Goal: Task Accomplishment & Management: Use online tool/utility

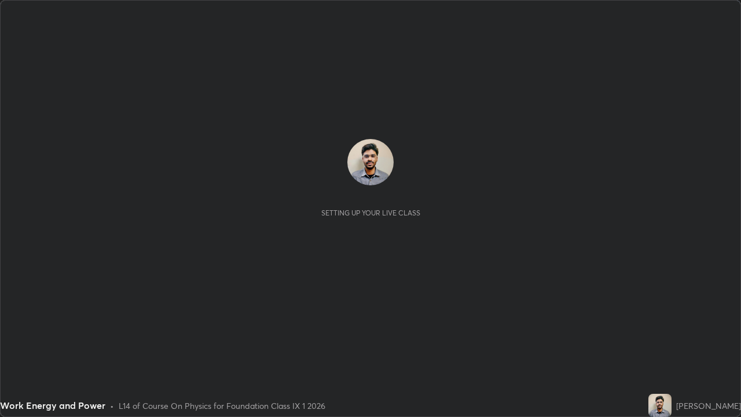
scroll to position [417, 741]
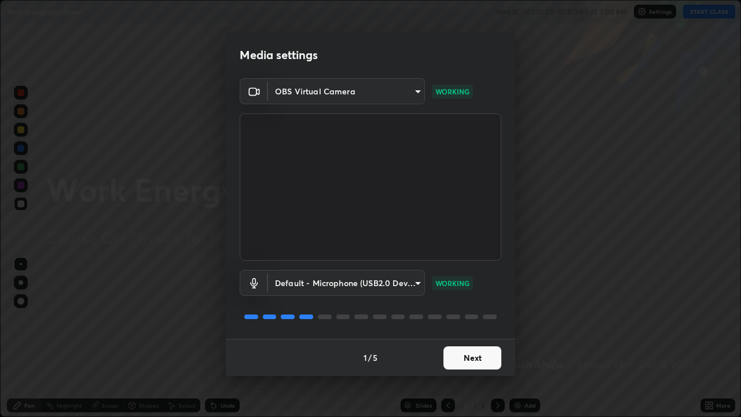
click at [467, 359] on button "Next" at bounding box center [472, 357] width 58 height 23
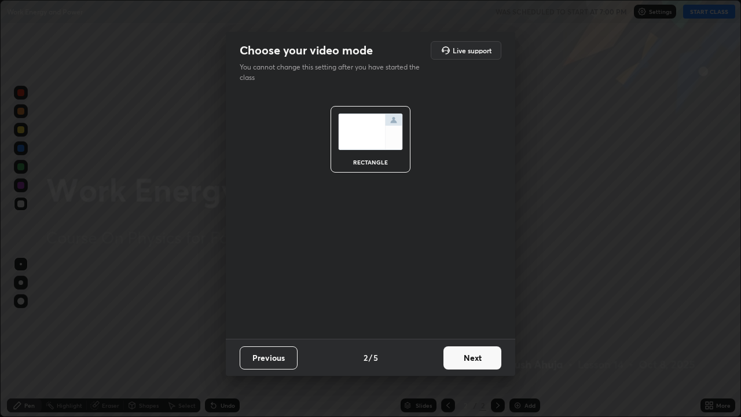
click at [472, 358] on button "Next" at bounding box center [472, 357] width 58 height 23
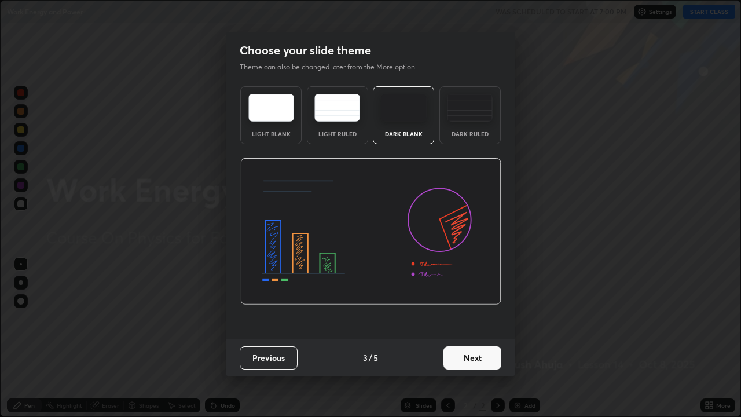
click at [476, 134] on div "Dark Ruled" at bounding box center [470, 134] width 46 height 6
click at [464, 355] on button "Next" at bounding box center [472, 357] width 58 height 23
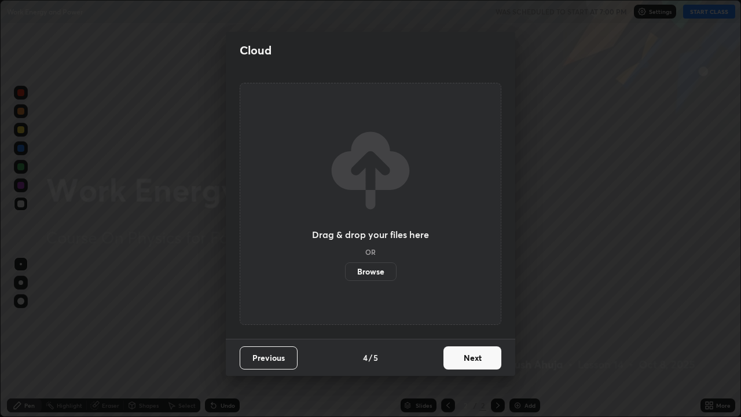
click at [465, 359] on button "Next" at bounding box center [472, 357] width 58 height 23
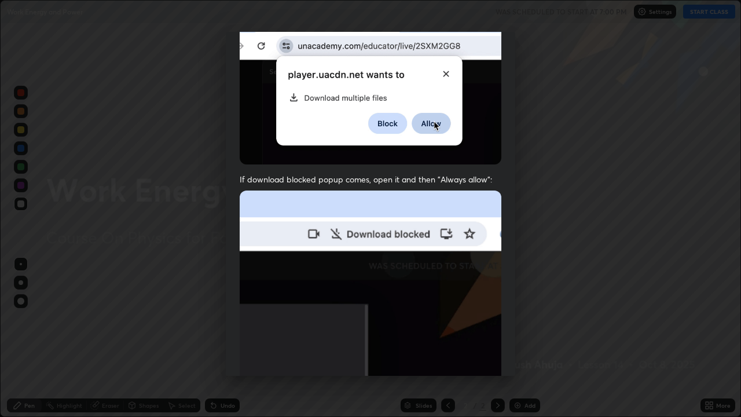
scroll to position [235, 0]
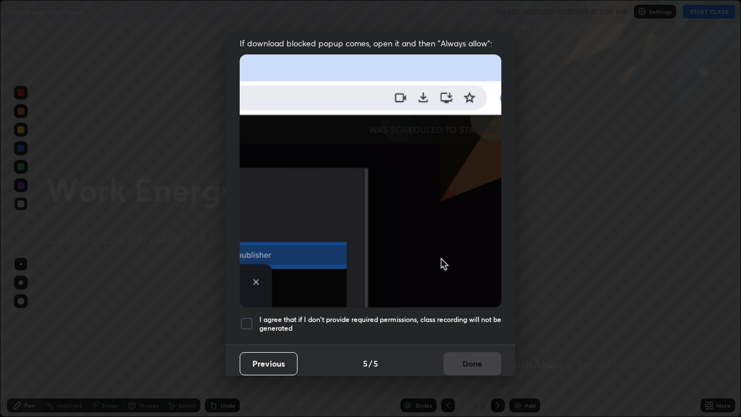
click at [409, 315] on h5 "I agree that if I don't provide required permissions, class recording will not …" at bounding box center [380, 324] width 242 height 18
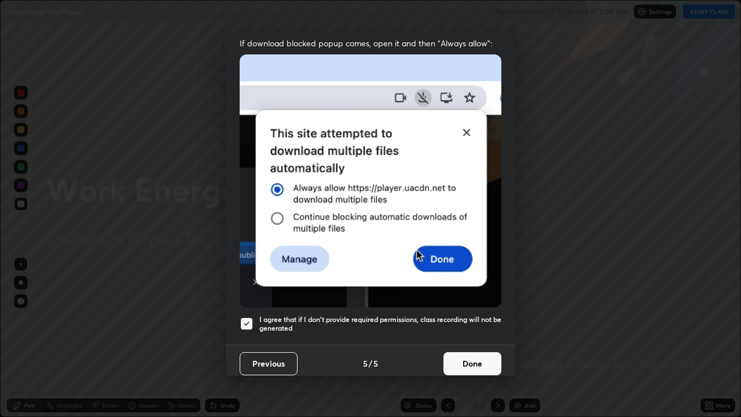
click at [457, 352] on button "Done" at bounding box center [472, 363] width 58 height 23
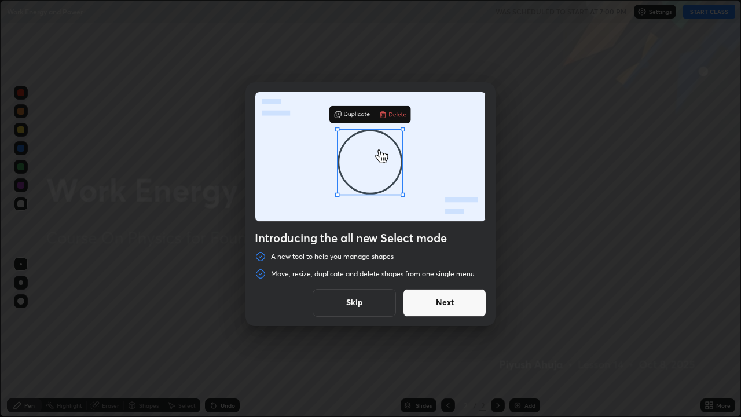
click at [425, 302] on button "Next" at bounding box center [444, 303] width 83 height 28
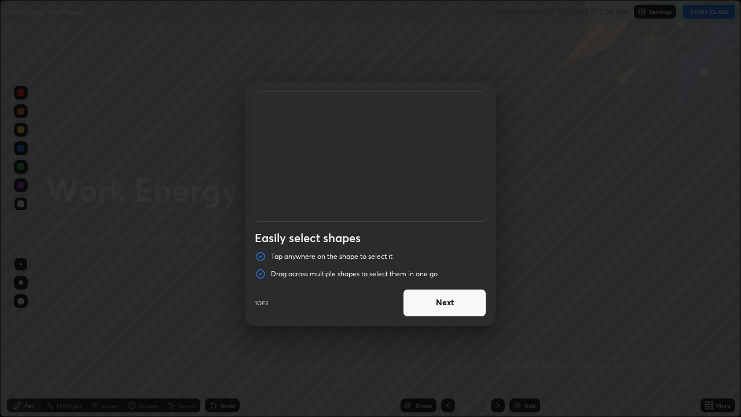
click at [431, 302] on button "Next" at bounding box center [444, 303] width 83 height 28
click at [430, 303] on button "Next" at bounding box center [444, 303] width 83 height 28
click at [431, 303] on button "Done" at bounding box center [444, 303] width 83 height 28
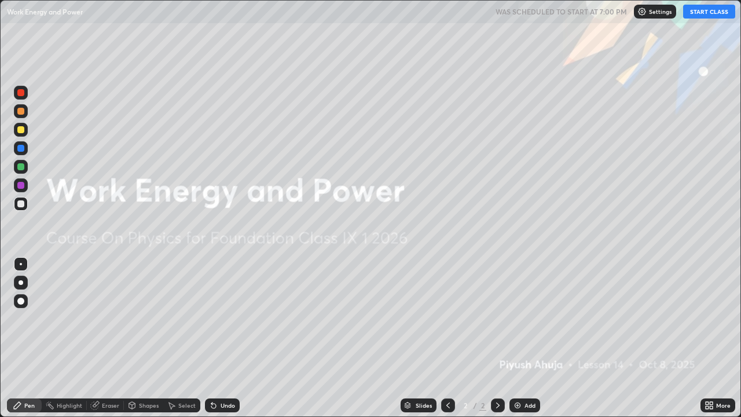
click at [723, 10] on button "START CLASS" at bounding box center [709, 12] width 52 height 14
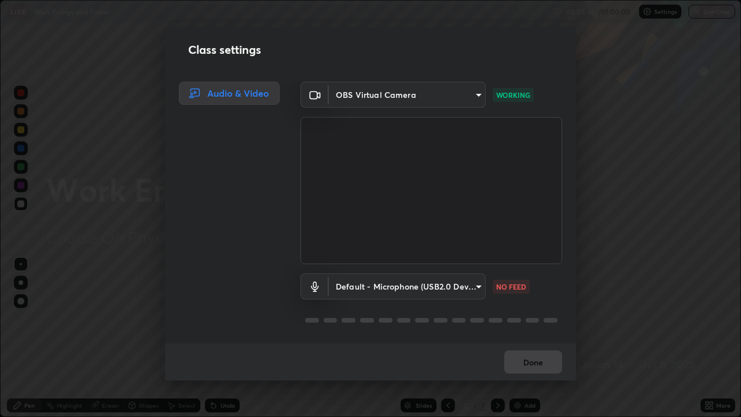
click at [528, 362] on div "Done" at bounding box center [370, 361] width 411 height 37
click at [450, 289] on body "Erase all LIVE Work Energy and Power 00:05:37 / 01:00:00 Settings End Class Set…" at bounding box center [370, 208] width 741 height 417
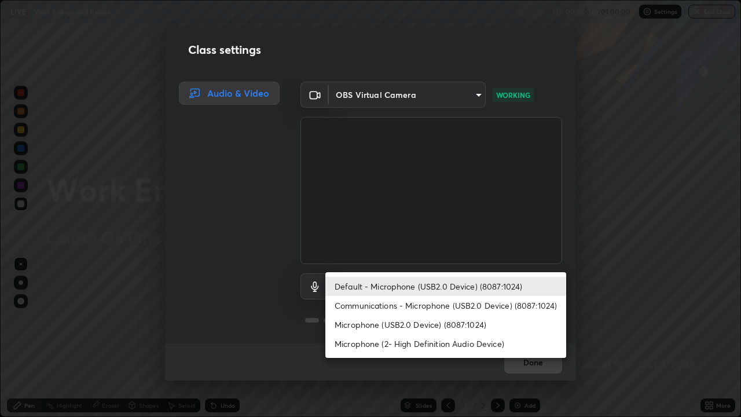
click at [429, 343] on li "Microphone (2- High Definition Audio Device)" at bounding box center [445, 343] width 241 height 19
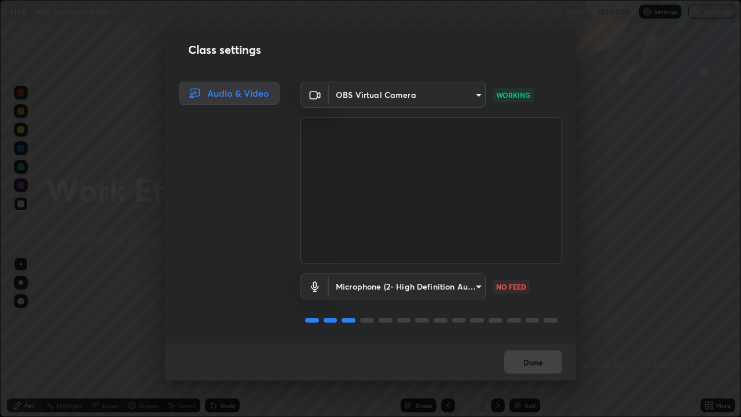
click at [409, 288] on body "Erase all LIVE Work Energy and Power 00:05:39 / 01:00:00 Settings End Class Set…" at bounding box center [370, 208] width 741 height 417
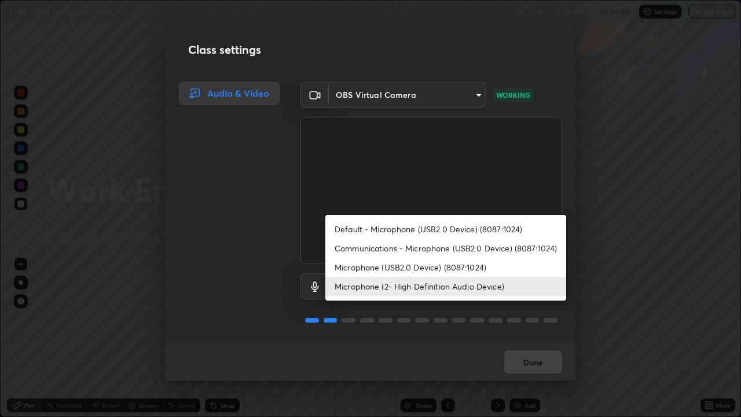
click at [450, 227] on li "Default - Microphone (USB2.0 Device) (8087:1024)" at bounding box center [445, 228] width 241 height 19
type input "default"
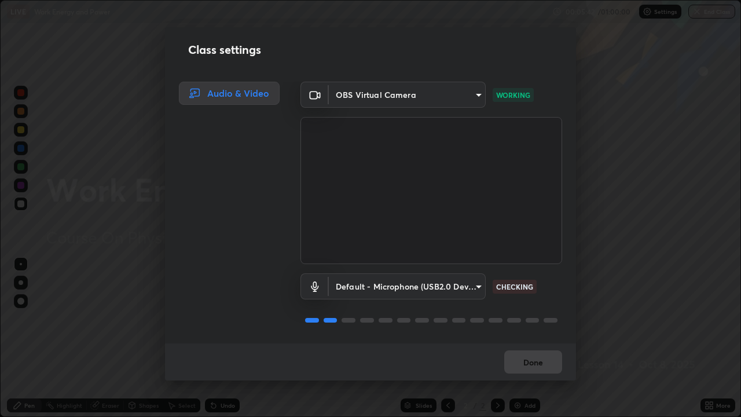
click at [535, 363] on div "Done" at bounding box center [370, 361] width 411 height 37
click at [531, 362] on div "Done" at bounding box center [370, 361] width 411 height 37
click at [527, 366] on div "Done" at bounding box center [370, 361] width 411 height 37
click at [523, 365] on div "Done" at bounding box center [370, 361] width 411 height 37
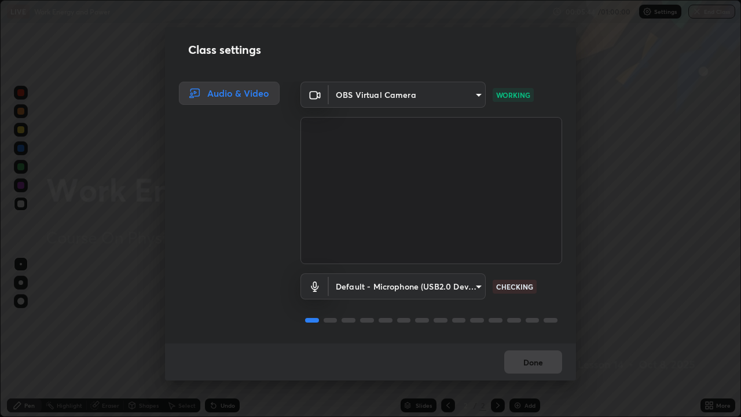
click at [520, 361] on div "Done" at bounding box center [370, 361] width 411 height 37
click at [513, 359] on div "Done" at bounding box center [370, 361] width 411 height 37
click at [523, 361] on button "Done" at bounding box center [533, 361] width 58 height 23
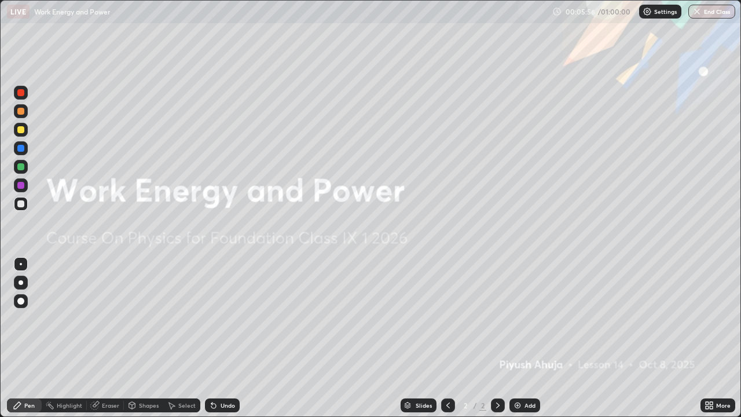
click at [709, 406] on icon at bounding box center [708, 404] width 9 height 9
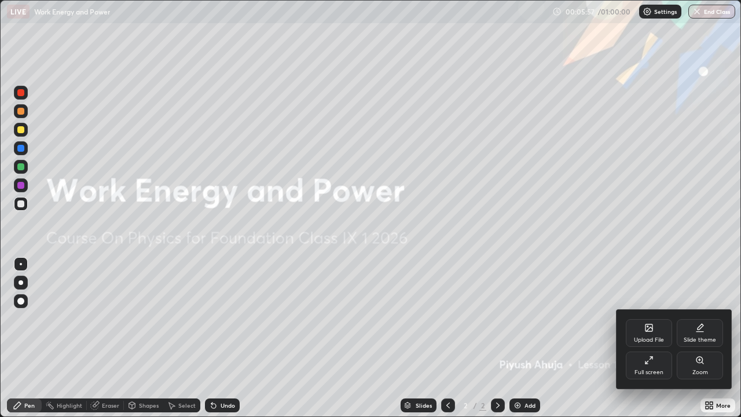
click at [655, 337] on div "Upload File" at bounding box center [649, 340] width 30 height 6
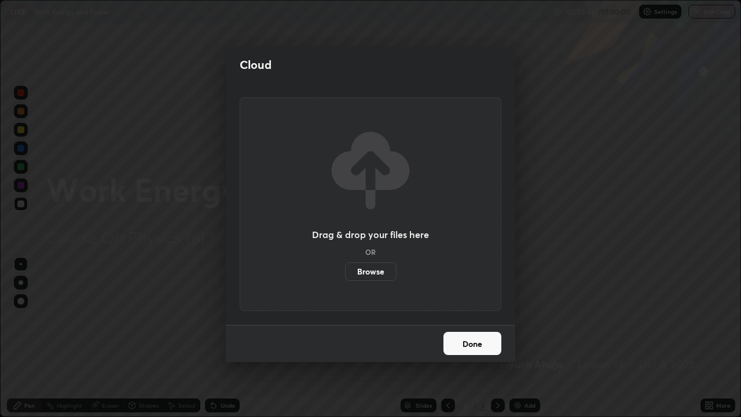
click at [375, 270] on label "Browse" at bounding box center [371, 271] width 52 height 19
click at [345, 270] on input "Browse" at bounding box center [345, 271] width 0 height 19
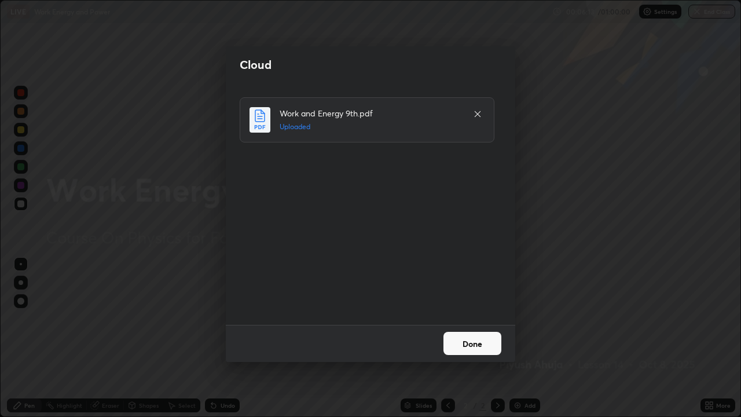
click at [468, 347] on button "Done" at bounding box center [472, 343] width 58 height 23
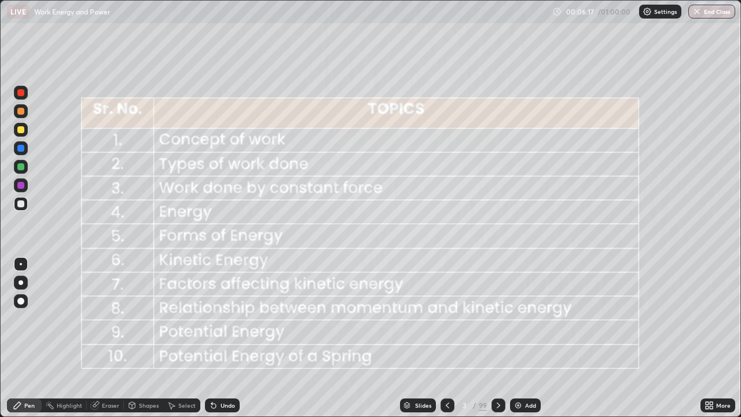
click at [492, 398] on div at bounding box center [498, 405] width 14 height 23
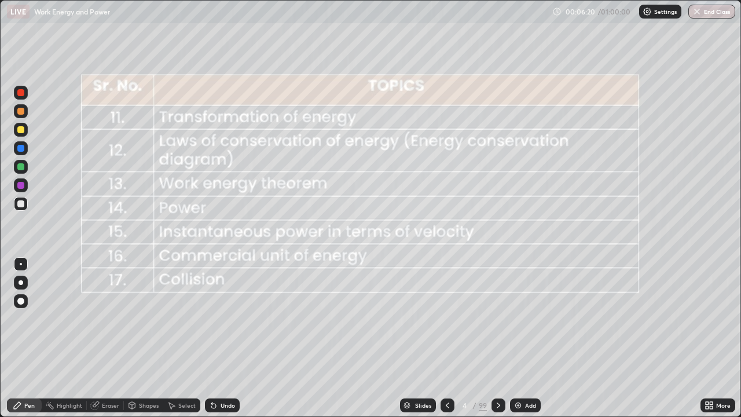
click at [491, 403] on div at bounding box center [498, 405] width 14 height 14
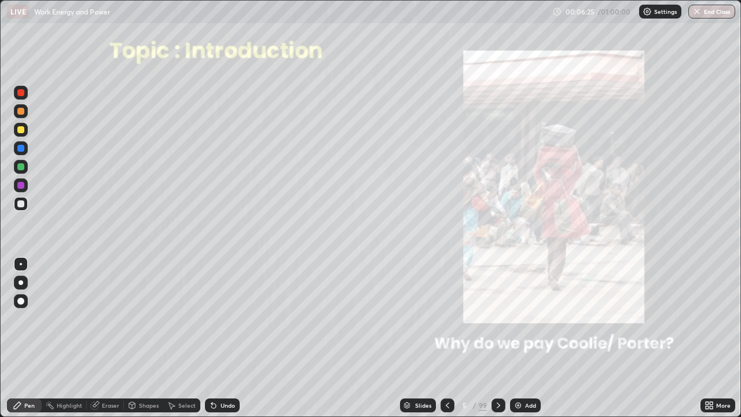
click at [498, 405] on icon at bounding box center [498, 405] width 3 height 6
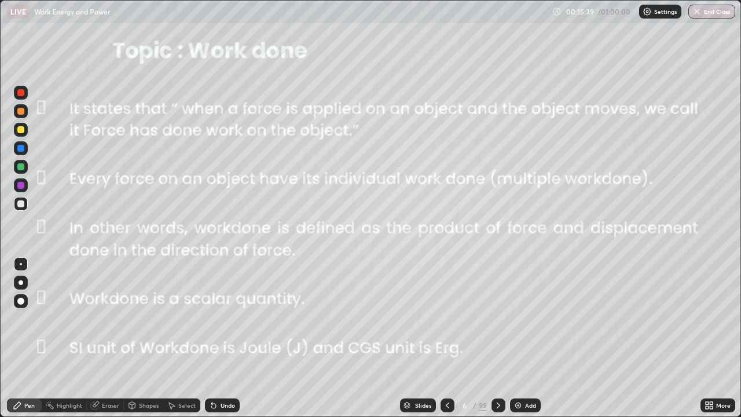
click at [497, 405] on icon at bounding box center [498, 404] width 9 height 9
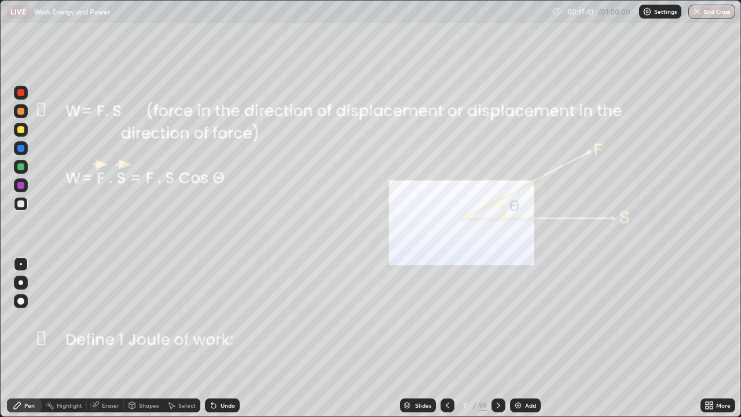
click at [516, 406] on img at bounding box center [517, 404] width 9 height 9
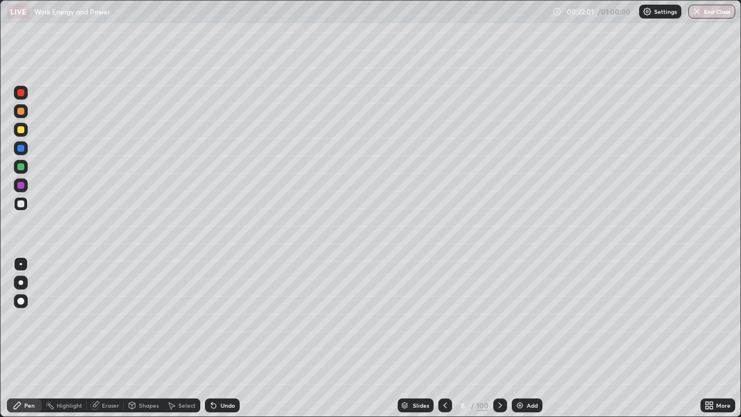
click at [499, 405] on icon at bounding box center [499, 404] width 9 height 9
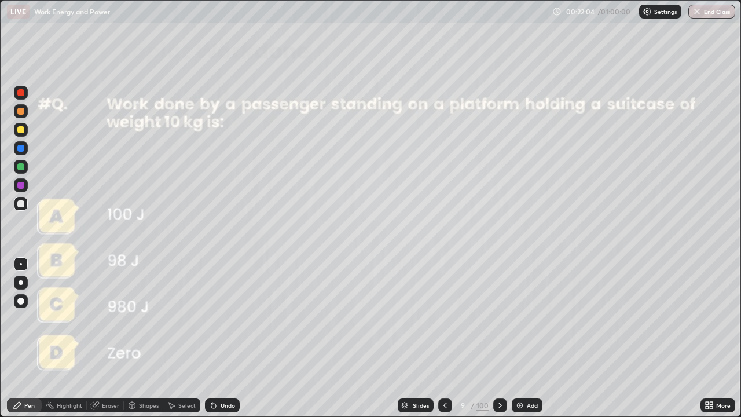
click at [444, 405] on icon at bounding box center [444, 404] width 9 height 9
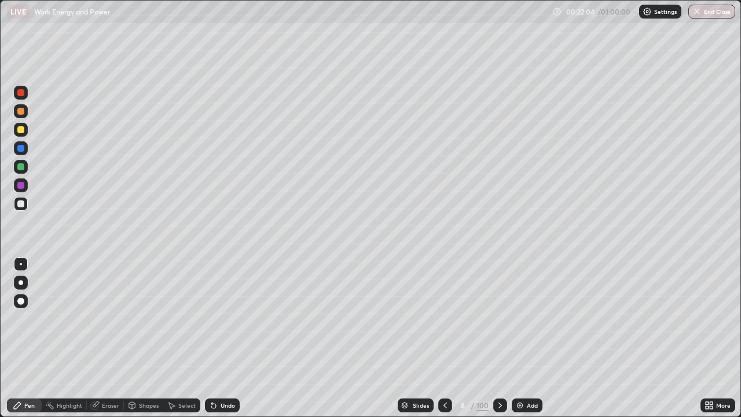
click at [520, 402] on img at bounding box center [519, 404] width 9 height 9
click at [138, 405] on div "Shapes" at bounding box center [143, 405] width 39 height 14
click at [67, 403] on div "Highlight" at bounding box center [69, 405] width 25 height 6
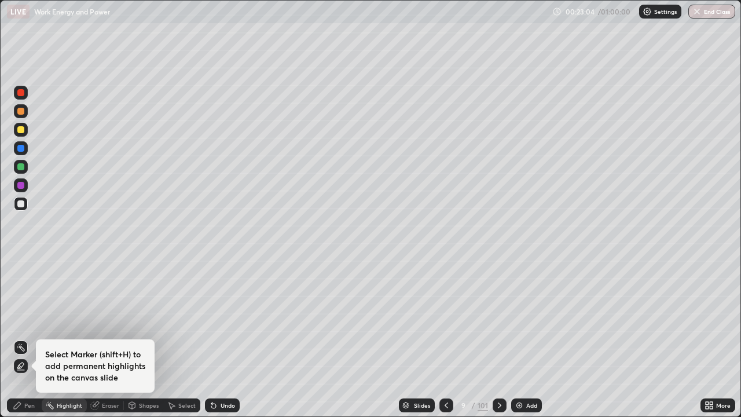
click at [102, 403] on div "Eraser" at bounding box center [110, 405] width 17 height 6
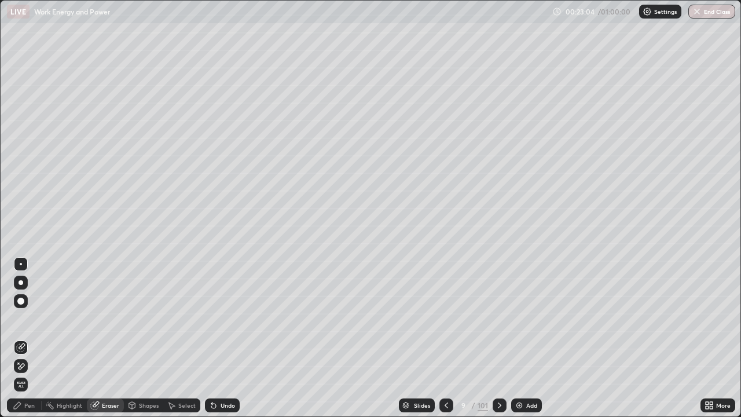
click at [25, 367] on icon at bounding box center [20, 366] width 9 height 10
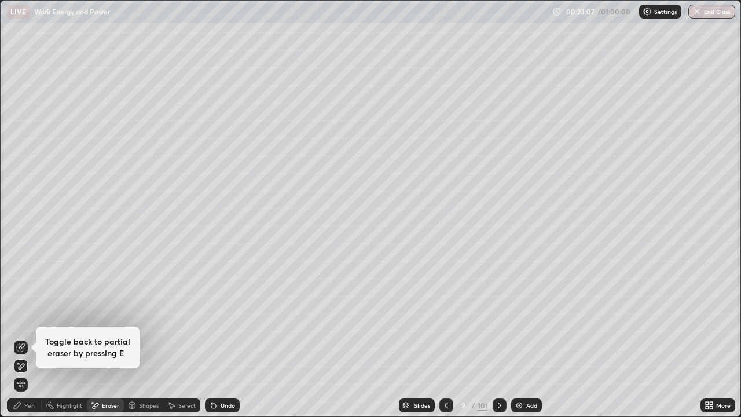
click at [21, 409] on icon at bounding box center [17, 404] width 9 height 9
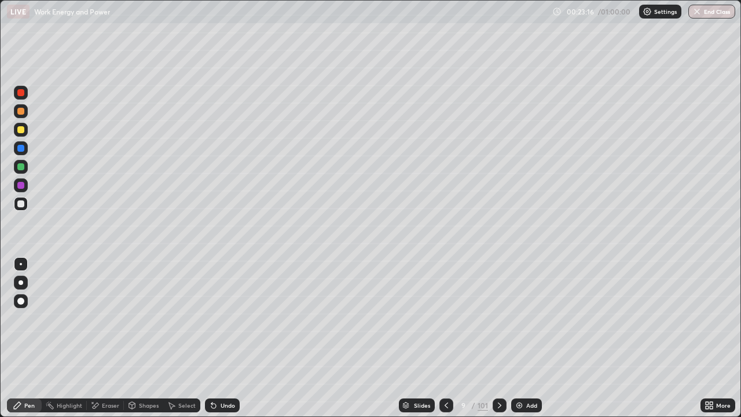
click at [142, 406] on div "Shapes" at bounding box center [149, 405] width 20 height 6
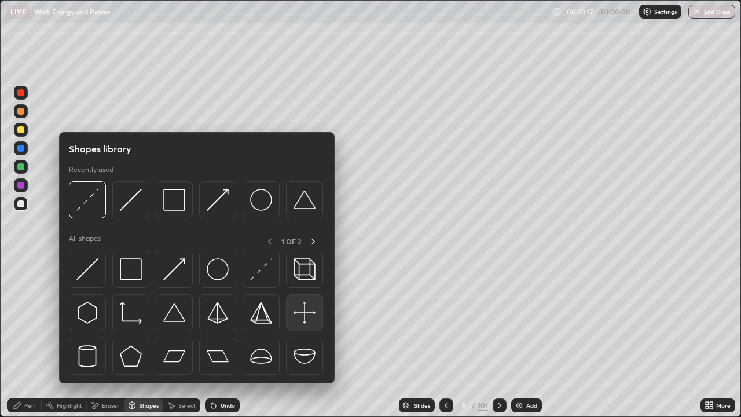
click at [303, 315] on img at bounding box center [304, 313] width 22 height 22
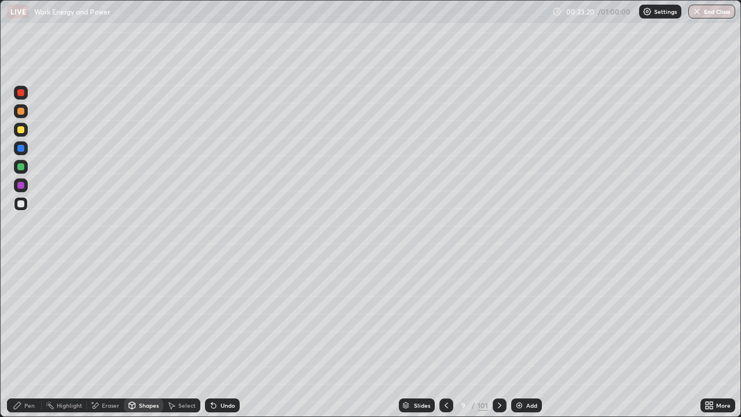
click at [32, 399] on div "Pen" at bounding box center [24, 405] width 35 height 14
click at [20, 167] on div at bounding box center [20, 166] width 7 height 7
click at [146, 404] on div "Shapes" at bounding box center [149, 405] width 20 height 6
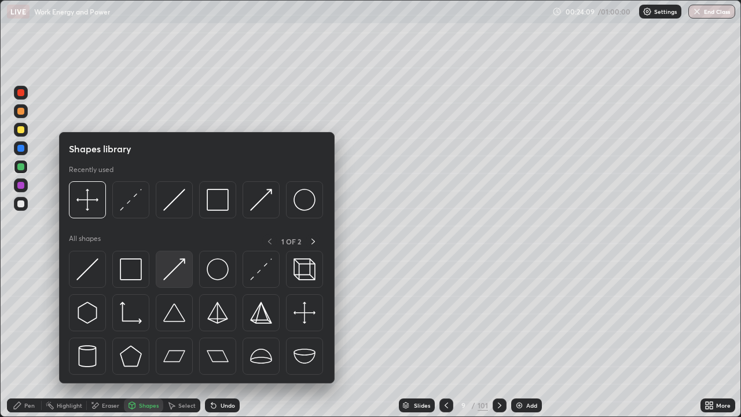
click at [174, 272] on img at bounding box center [174, 269] width 22 height 22
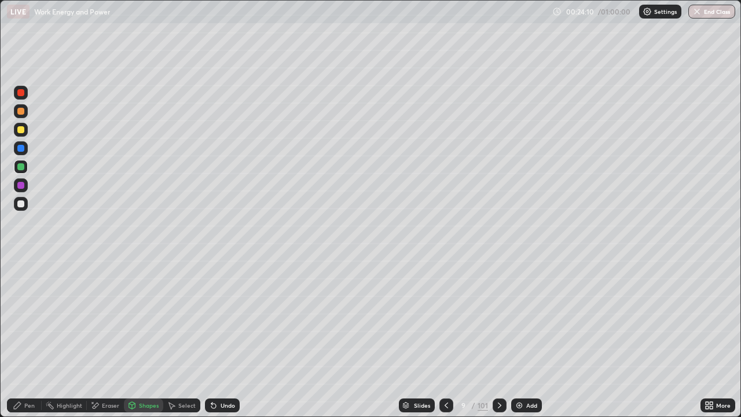
click at [19, 147] on div at bounding box center [20, 148] width 7 height 7
click at [20, 131] on div at bounding box center [20, 129] width 7 height 7
click at [29, 405] on div "Pen" at bounding box center [29, 405] width 10 height 6
click at [112, 403] on div "Eraser" at bounding box center [110, 405] width 17 height 6
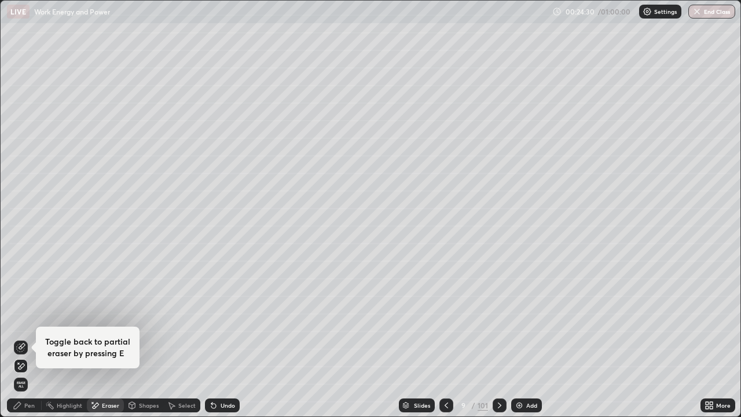
click at [20, 348] on icon at bounding box center [22, 346] width 6 height 6
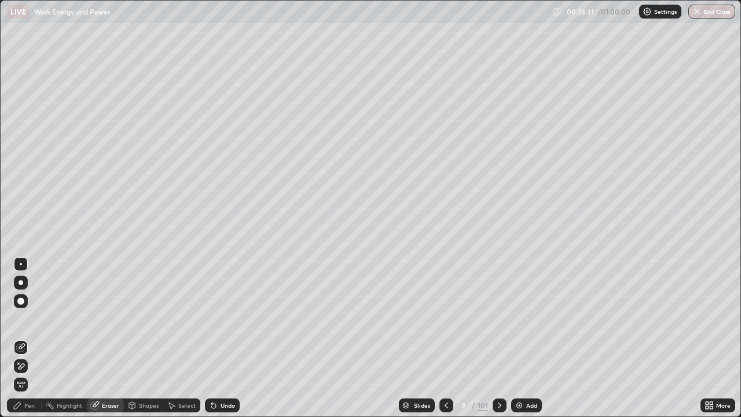
click at [23, 362] on icon at bounding box center [20, 366] width 9 height 10
click at [222, 407] on div "Undo" at bounding box center [227, 405] width 14 height 6
click at [216, 410] on div "Undo" at bounding box center [222, 405] width 35 height 14
click at [225, 405] on div "Undo" at bounding box center [227, 405] width 14 height 6
click at [23, 352] on div at bounding box center [21, 347] width 14 height 14
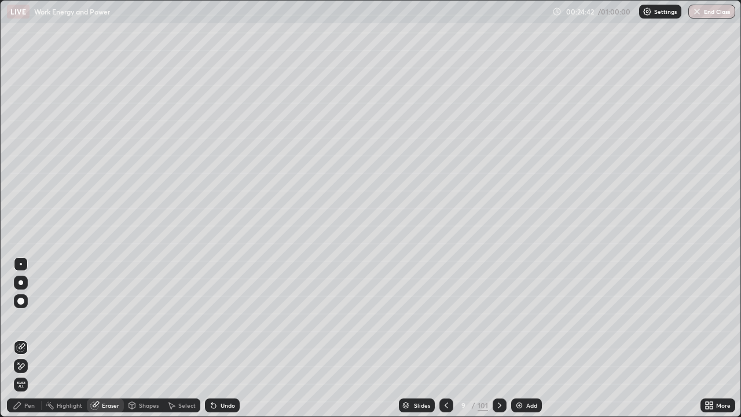
click at [36, 407] on div "Pen" at bounding box center [24, 405] width 35 height 14
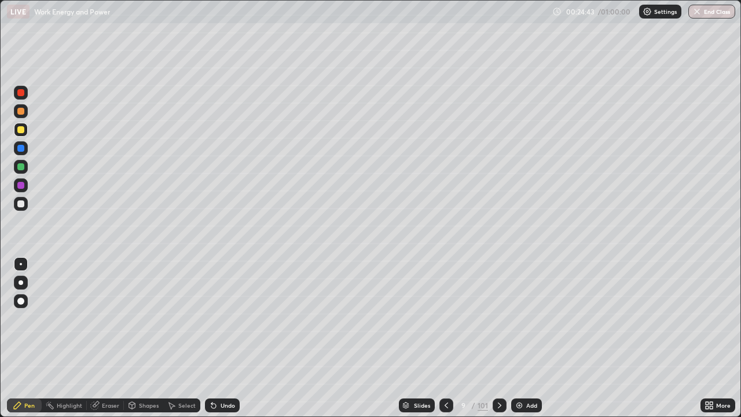
click at [23, 163] on div at bounding box center [20, 166] width 7 height 7
click at [72, 405] on div "Highlight" at bounding box center [69, 405] width 25 height 6
click at [27, 203] on div at bounding box center [21, 204] width 14 height 14
click at [24, 153] on div at bounding box center [21, 148] width 14 height 14
click at [21, 130] on div at bounding box center [20, 129] width 7 height 7
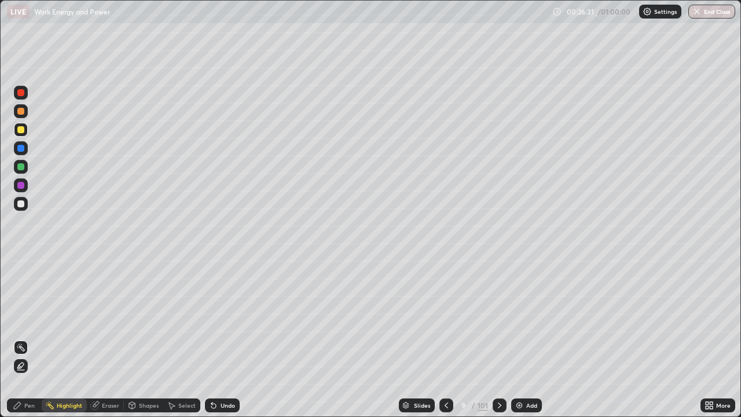
click at [215, 410] on div "Undo" at bounding box center [222, 405] width 35 height 14
click at [31, 410] on div "Pen" at bounding box center [24, 405] width 35 height 14
click at [24, 204] on div at bounding box center [20, 203] width 7 height 7
click at [517, 402] on img at bounding box center [518, 404] width 9 height 9
click at [440, 408] on div at bounding box center [446, 405] width 14 height 14
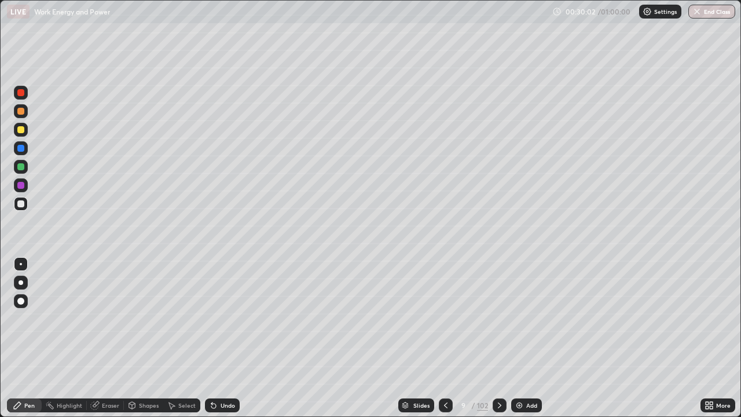
click at [493, 406] on div at bounding box center [499, 405] width 14 height 14
click at [497, 405] on icon at bounding box center [499, 404] width 9 height 9
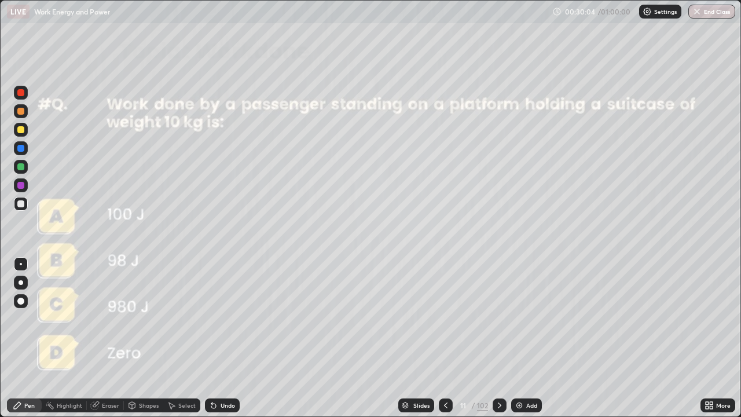
click at [444, 406] on icon at bounding box center [445, 404] width 9 height 9
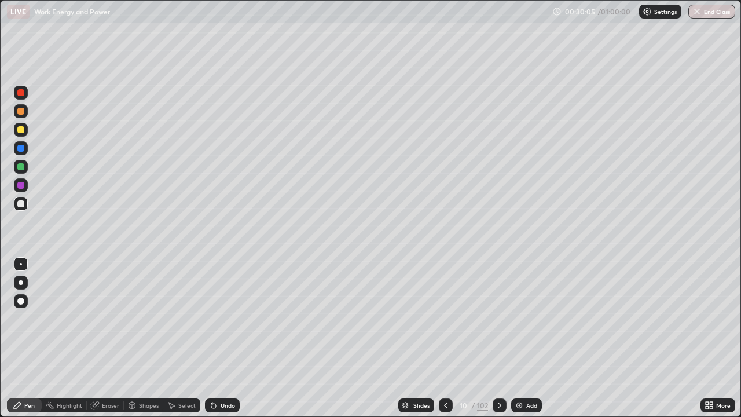
click at [531, 400] on div "Add" at bounding box center [526, 405] width 31 height 14
click at [519, 407] on img at bounding box center [519, 404] width 9 height 9
click at [517, 404] on img at bounding box center [519, 404] width 9 height 9
click at [439, 406] on div at bounding box center [446, 405] width 14 height 14
click at [499, 405] on icon at bounding box center [499, 404] width 9 height 9
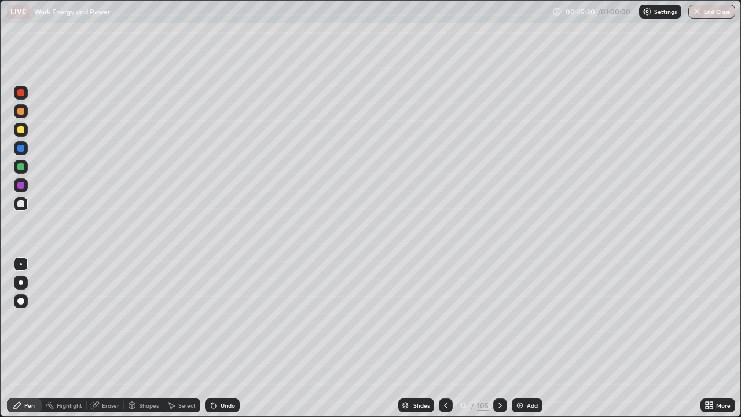
click at [444, 405] on icon at bounding box center [445, 404] width 9 height 9
click at [498, 403] on icon at bounding box center [499, 405] width 3 height 6
click at [519, 406] on img at bounding box center [519, 404] width 9 height 9
click at [712, 10] on button "End Class" at bounding box center [711, 12] width 47 height 14
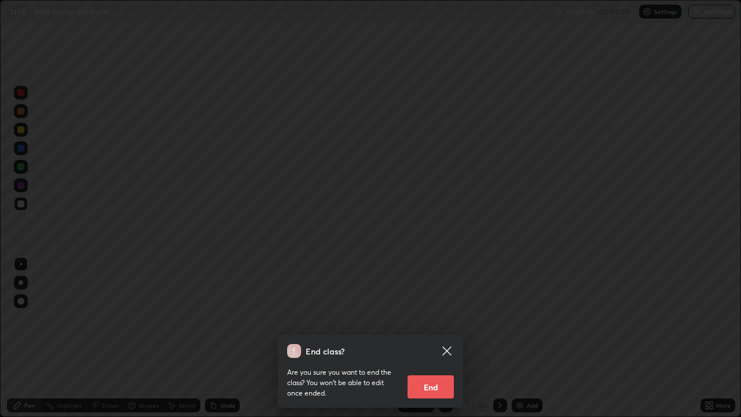
click at [442, 378] on button "End" at bounding box center [430, 386] width 46 height 23
